Goal: Transaction & Acquisition: Purchase product/service

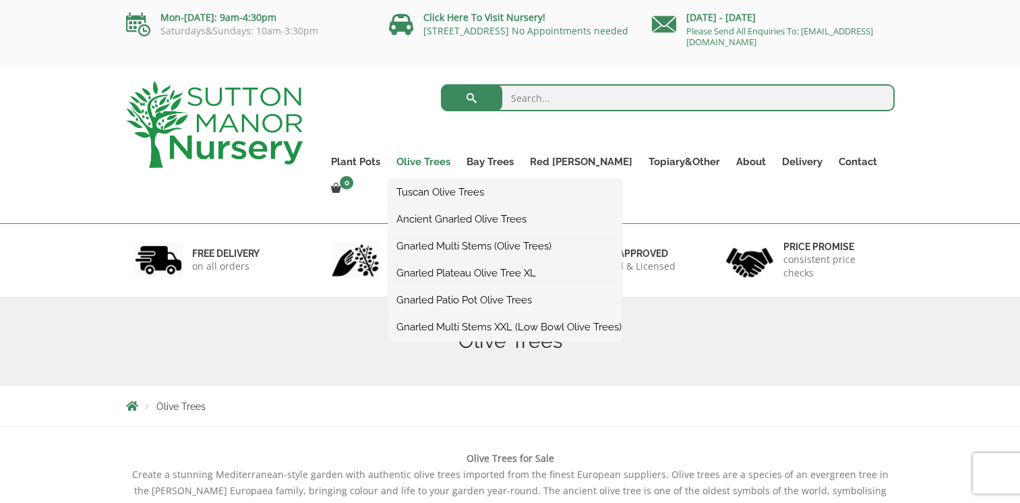
click at [455, 158] on link "Olive Trees" at bounding box center [423, 161] width 70 height 19
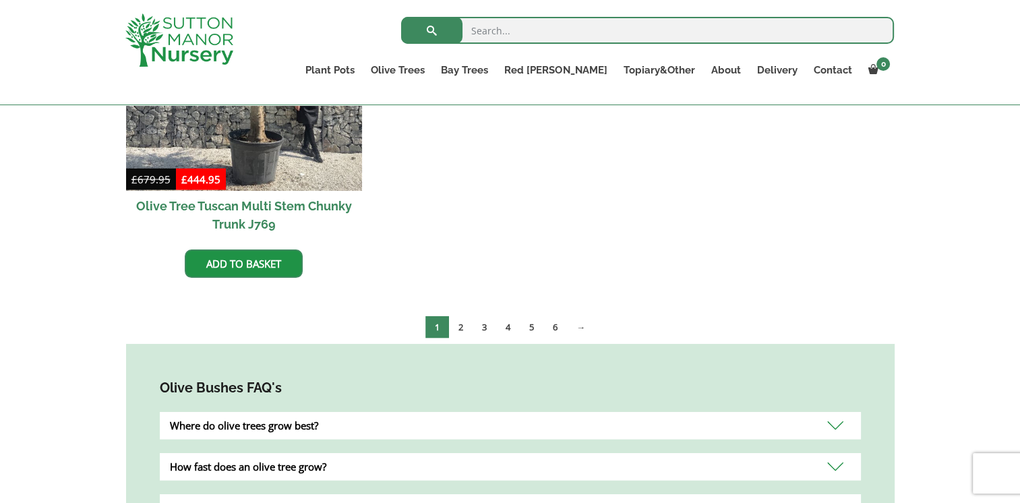
scroll to position [2750, 0]
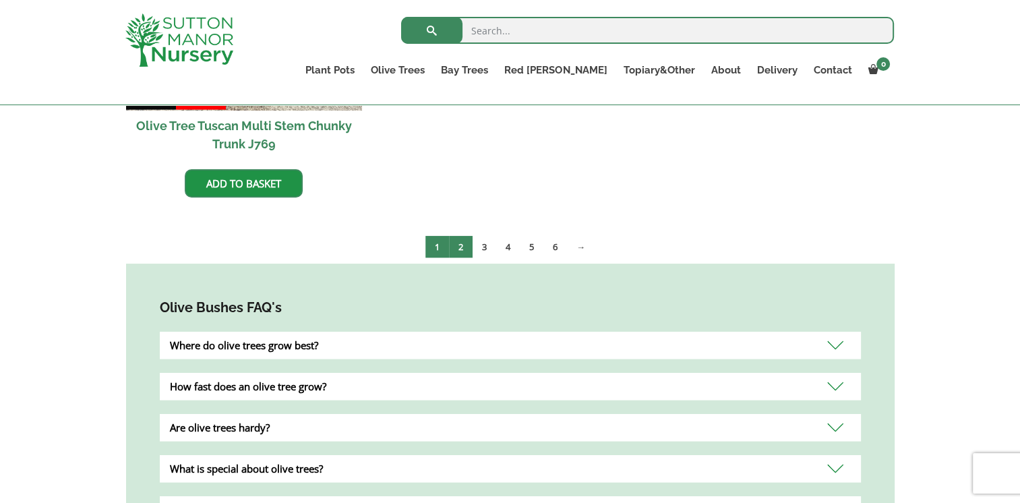
click at [456, 236] on link "2" at bounding box center [461, 247] width 24 height 22
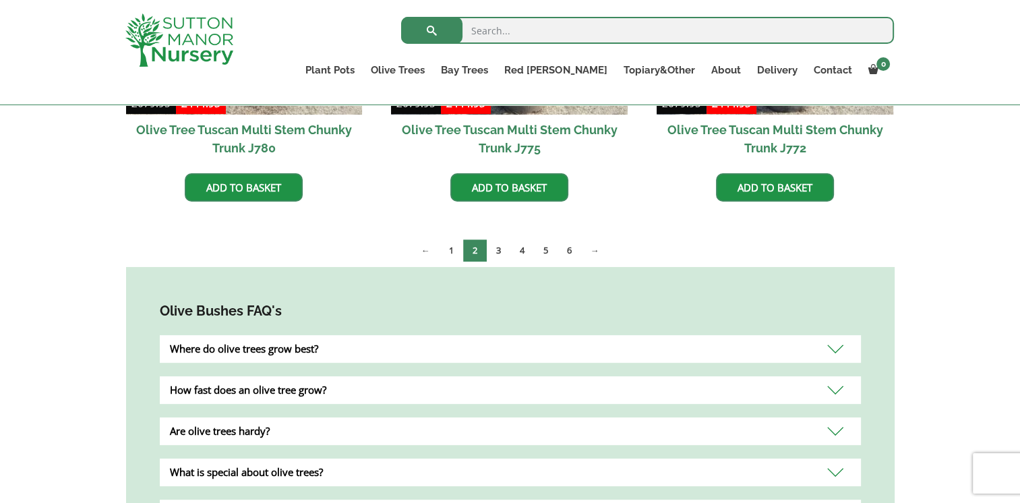
scroll to position [577, 0]
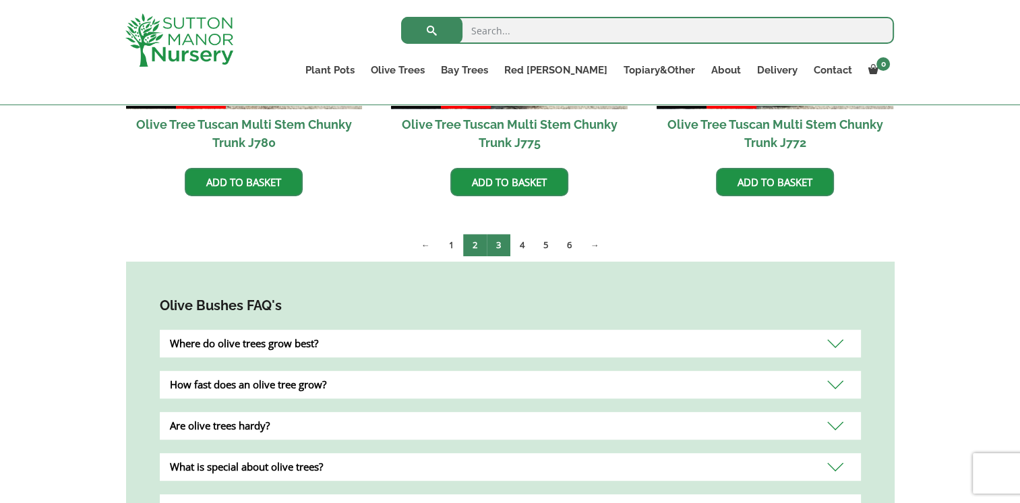
click at [503, 245] on link "3" at bounding box center [499, 245] width 24 height 22
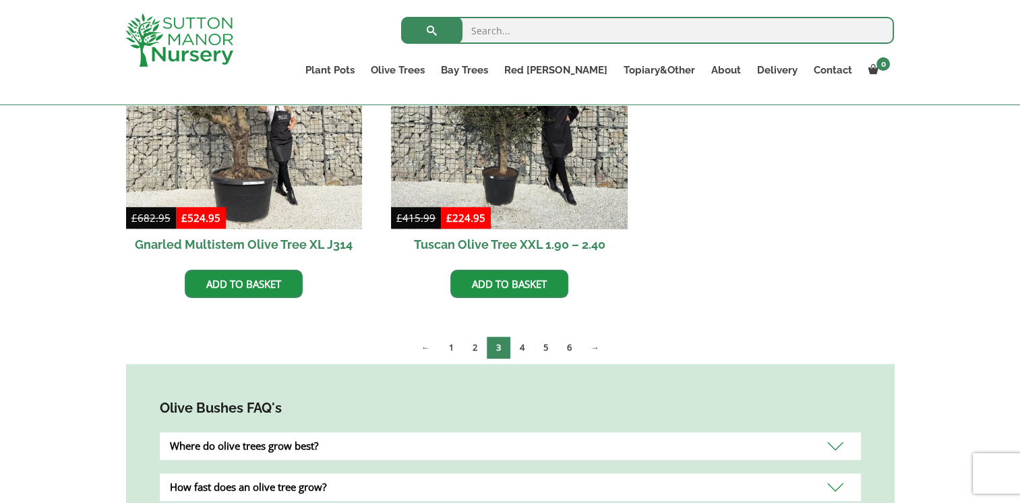
scroll to position [1241, 0]
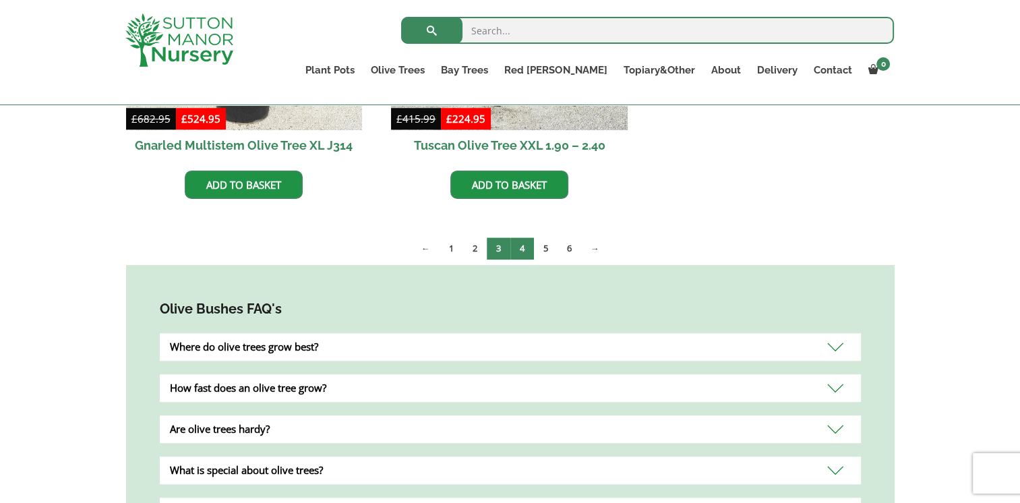
click at [521, 247] on link "4" at bounding box center [522, 248] width 24 height 22
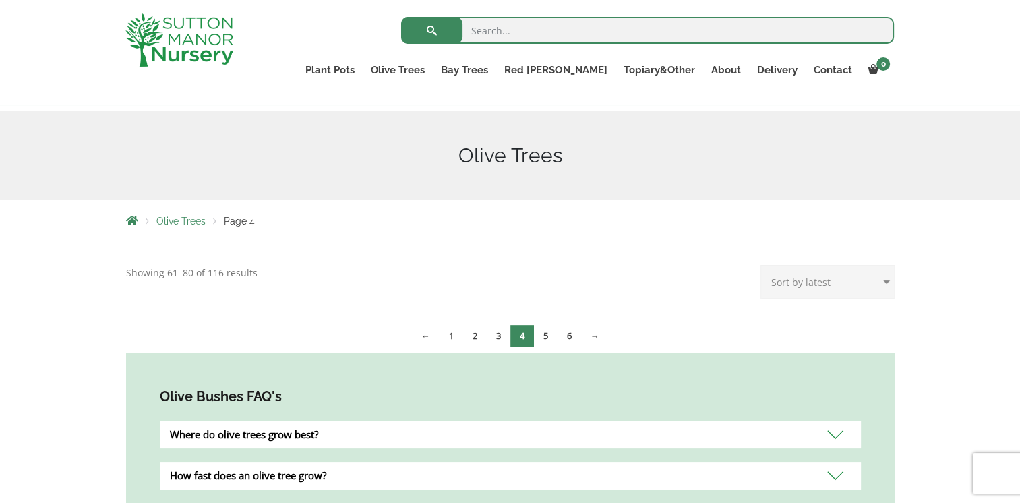
scroll to position [137, 0]
click at [546, 330] on link "5" at bounding box center [546, 334] width 24 height 22
